Goal: Task Accomplishment & Management: Use online tool/utility

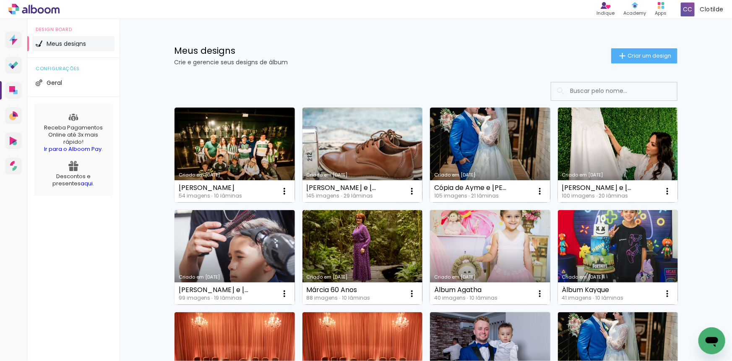
click at [342, 154] on link "Criado em [DATE]" at bounding box center [363, 154] width 120 height 95
click at [0, 0] on neon-animated-pages "Confirmar Cancelar" at bounding box center [0, 0] width 0 height 0
